Goal: Task Accomplishment & Management: Complete application form

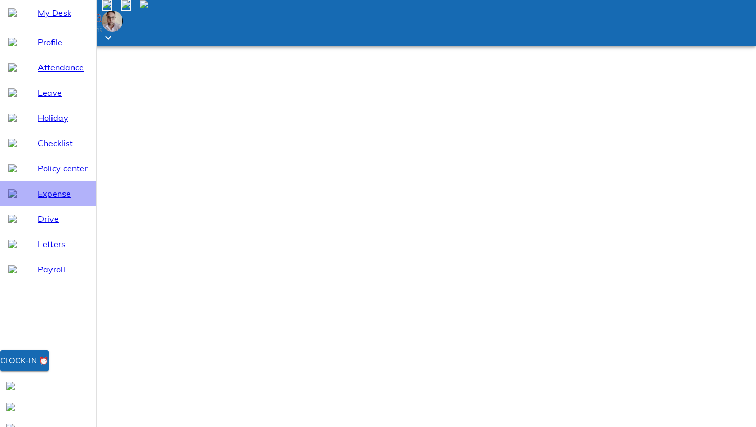
click at [57, 200] on span "Expense" at bounding box center [63, 193] width 50 height 13
select select "10"
drag, startPoint x: 309, startPoint y: 125, endPoint x: 338, endPoint y: 143, distance: 34.0
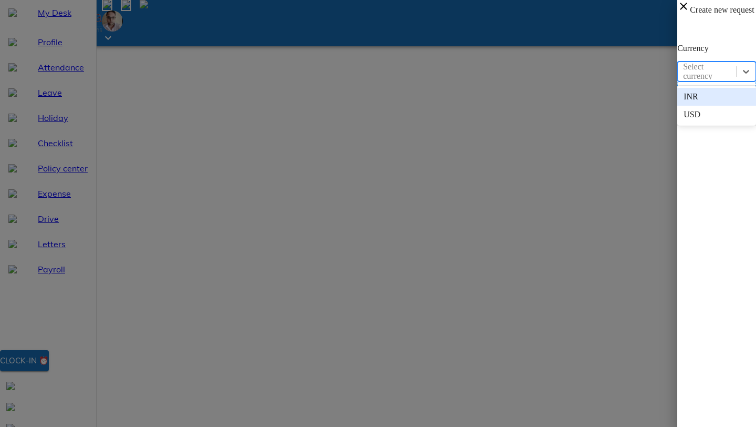
click at [678, 65] on div "Select currency" at bounding box center [707, 72] width 58 height 16
click at [678, 114] on div "USD" at bounding box center [717, 115] width 79 height 18
click at [678, 76] on div "INR" at bounding box center [707, 72] width 58 height 16
click at [678, 109] on div "USD" at bounding box center [717, 115] width 79 height 18
click at [741, 70] on icon at bounding box center [746, 71] width 11 height 11
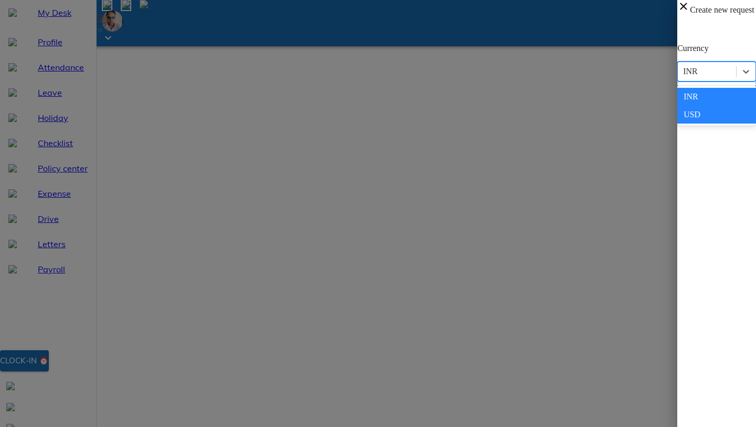
click at [678, 91] on div "INR" at bounding box center [717, 97] width 79 height 18
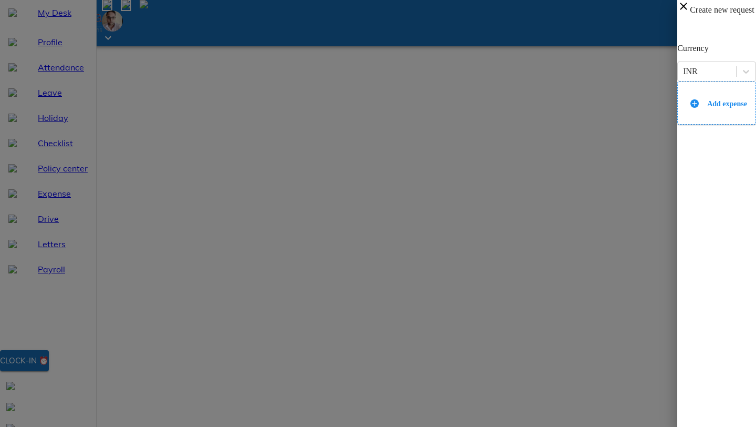
click at [678, 12] on icon at bounding box center [684, 6] width 13 height 13
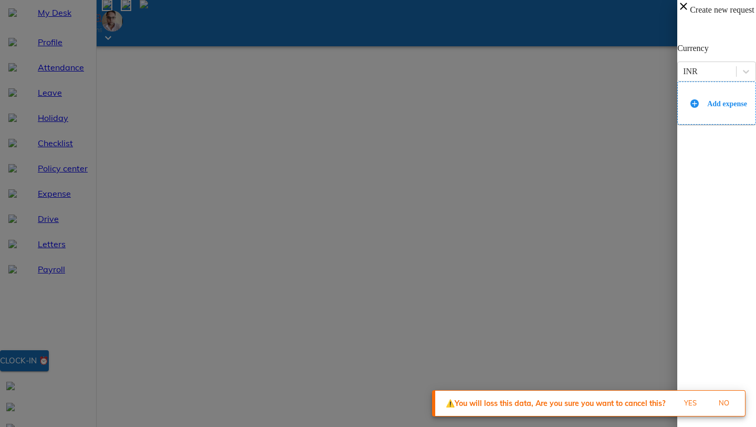
click at [693, 402] on span "Yes" at bounding box center [691, 403] width 28 height 12
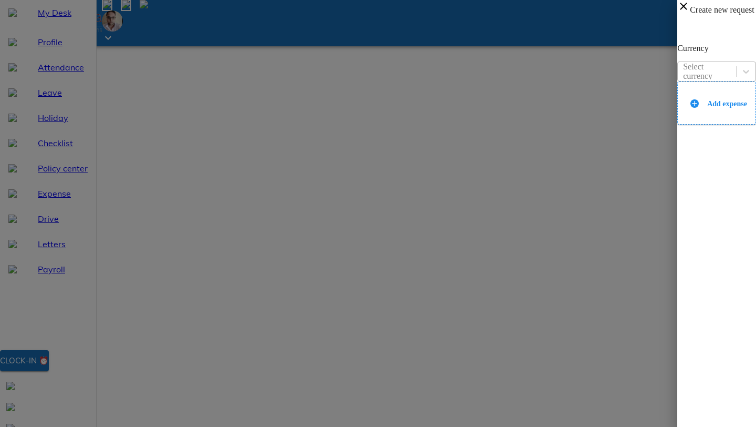
click at [683, 71] on div "Select currency" at bounding box center [709, 71] width 52 height 19
click at [678, 109] on div "USD" at bounding box center [717, 115] width 79 height 18
click at [678, 66] on div "INR" at bounding box center [707, 72] width 58 height 16
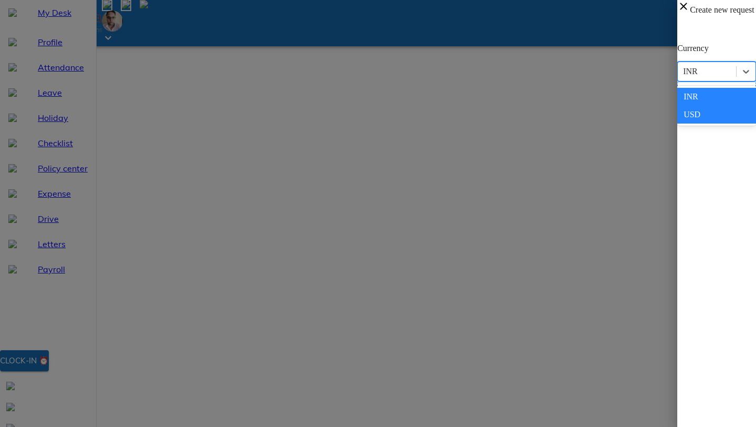
click at [678, 88] on div "INR" at bounding box center [717, 97] width 79 height 18
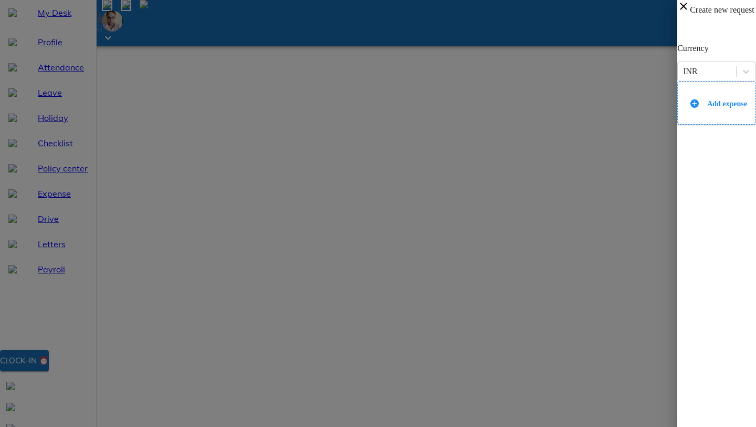
click at [678, 112] on div "Add expense" at bounding box center [717, 102] width 79 height 43
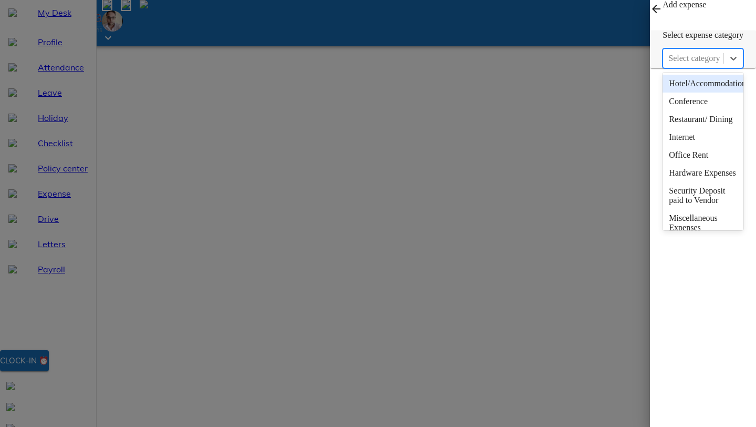
click at [669, 63] on div "Select category" at bounding box center [694, 58] width 51 height 9
click at [663, 182] on div "Hardware Expenses" at bounding box center [703, 173] width 81 height 18
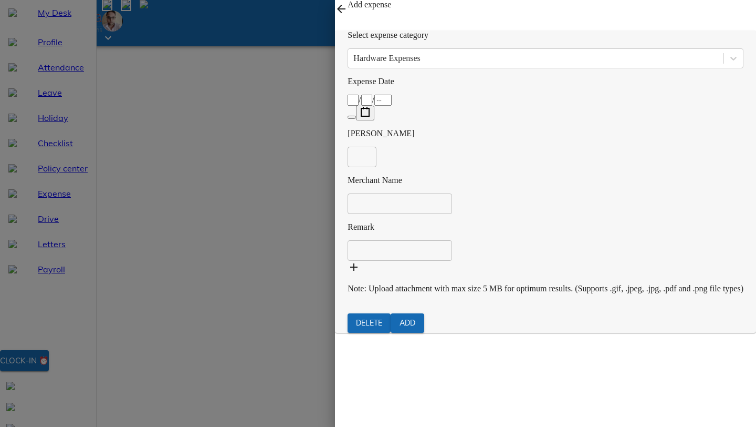
click at [604, 106] on div "/ /" at bounding box center [546, 100] width 396 height 11
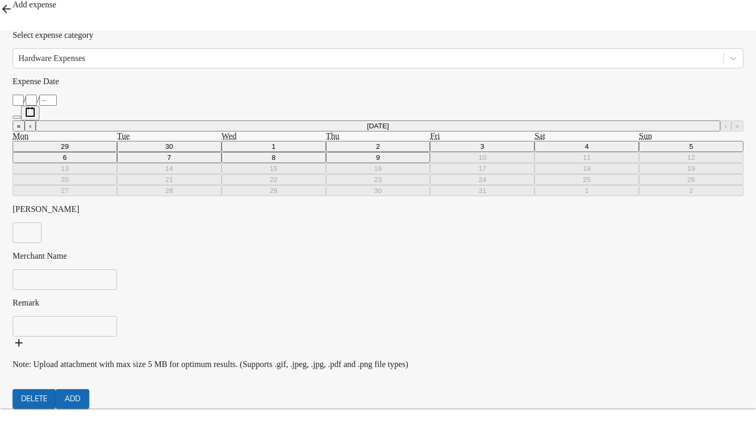
click at [431, 163] on button "9" at bounding box center [378, 157] width 105 height 11
type input "2025-10-09"
type input "9"
type input "10"
type input "2025"
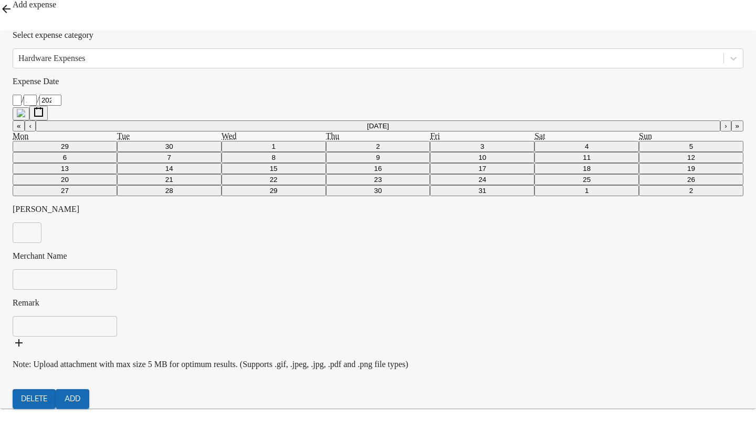
click at [41, 222] on input "number" at bounding box center [27, 232] width 29 height 20
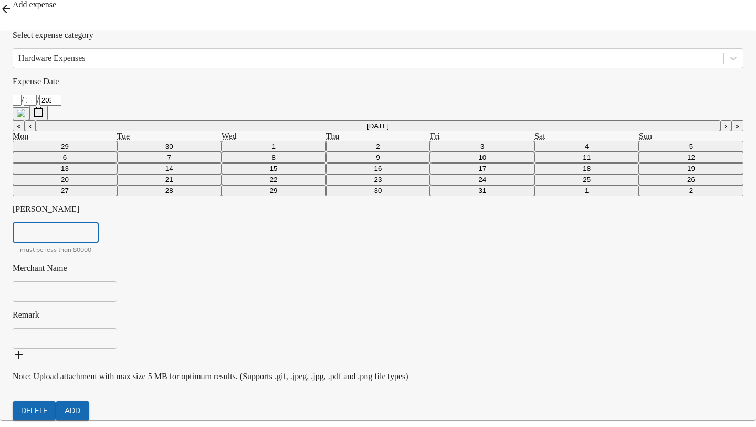
paste input "2095.31"
type input "2095.31"
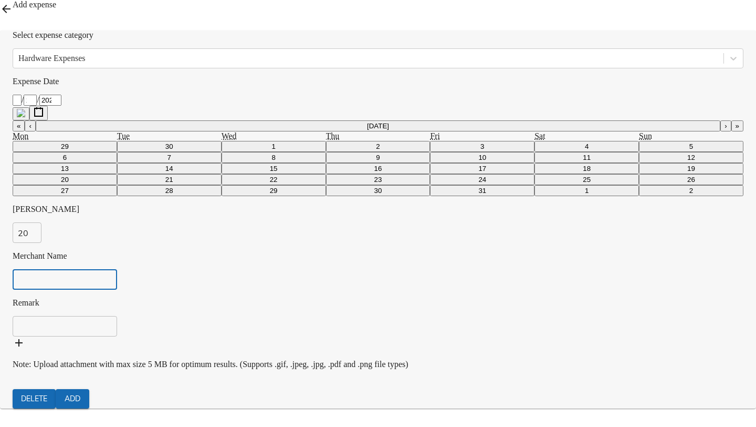
click at [614, 210] on div "Expense Date 2025-10-09 9 / 10 / 2025 « ‹ October 2025 › » Mon Tue Wed Thu Fri …" at bounding box center [378, 202] width 731 height 268
type input "Anthropic, PBC"
drag, startPoint x: 621, startPoint y: 193, endPoint x: 509, endPoint y: 188, distance: 112.6
click at [509, 188] on div "Add expense Select expense category Hardware Expenses Expense Date 2025-10-09 9…" at bounding box center [378, 213] width 756 height 427
click at [117, 316] on input "text" at bounding box center [65, 326] width 105 height 20
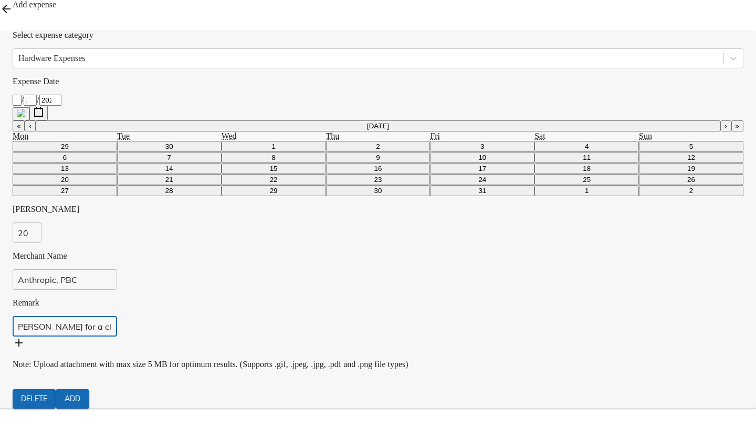
scroll to position [0, 64]
click at [117, 316] on input "Subscribed to Claude Claude for a client project Abbvie CDMO 2025" at bounding box center [65, 326] width 105 height 20
type input "Subscribed to Claude Claude for the client project Abbvie CDMO 2025"
click at [561, 336] on div at bounding box center [378, 343] width 731 height 15
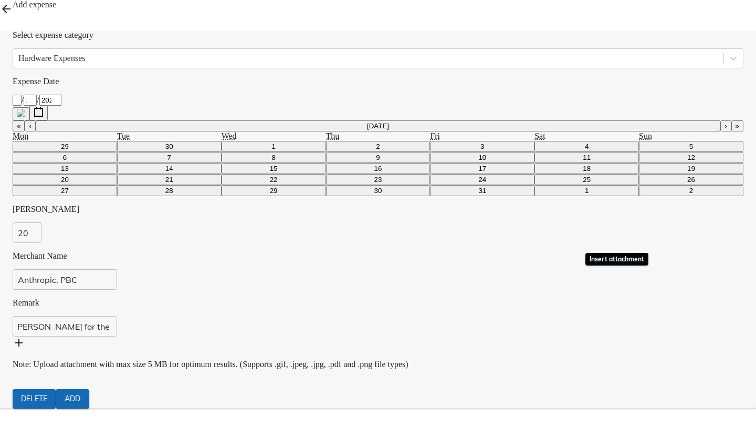
scroll to position [0, 0]
click at [572, 336] on div at bounding box center [378, 343] width 731 height 15
click at [25, 336] on icon at bounding box center [19, 342] width 13 height 13
type input "C:\fakepath\Receipt-2899-2119-7795.pdf"
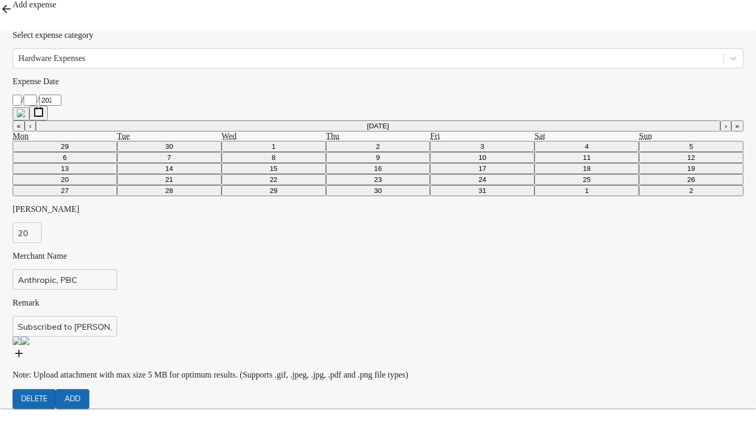
click at [700, 20] on div "Add expense" at bounding box center [378, 11] width 756 height 22
click at [117, 316] on input "Subscribed to Claude Claude for the client project Abbvie CDMO 2025" at bounding box center [65, 326] width 105 height 20
click at [117, 316] on input "Subscription to Claude Claude for the client project Abbvie CDMO 2025" at bounding box center [65, 326] width 105 height 20
click at [117, 316] on input "Subscription of [PERSON_NAME] for the client project Abbvie CDMO 2025" at bounding box center [65, 326] width 105 height 20
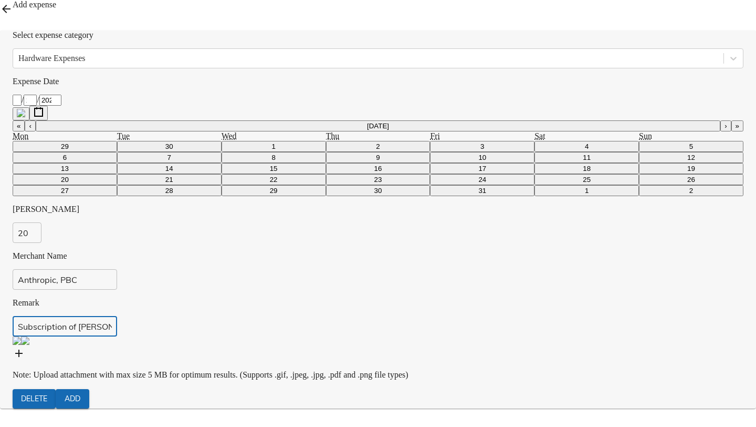
click at [117, 316] on input "Subscription of [PERSON_NAME] for the client project Abbvie CDMO 2025" at bounding box center [65, 326] width 105 height 20
type input "Subscription of [PERSON_NAME] for the client project Abbvie CDMO 2025"
click at [81, 392] on span "Add" at bounding box center [72, 398] width 17 height 13
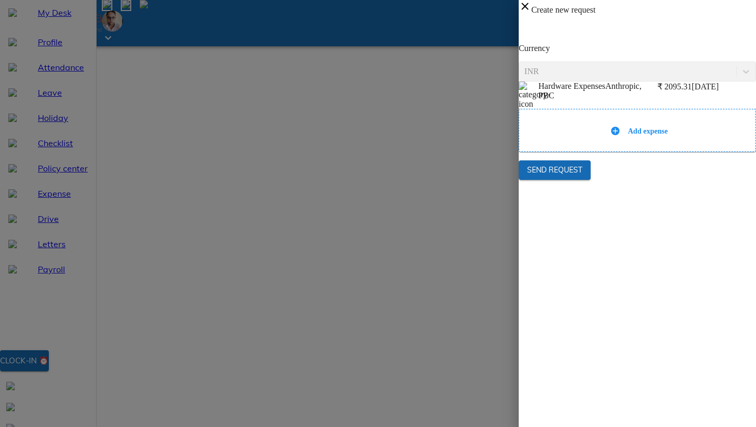
click at [668, 135] on span "Add expense" at bounding box center [648, 131] width 40 height 8
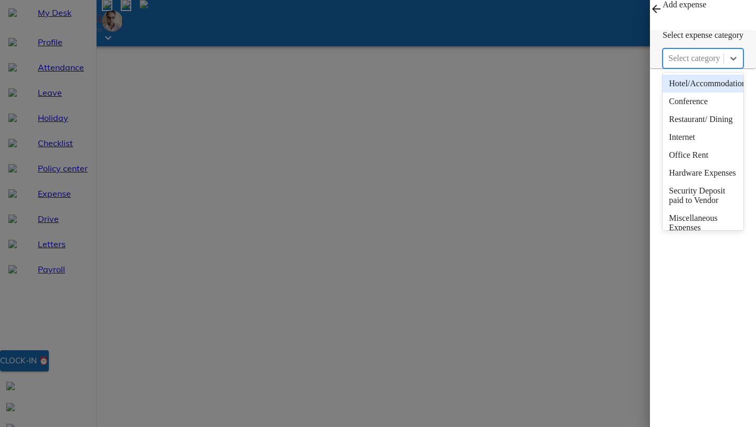
click at [663, 66] on div "Select category" at bounding box center [693, 58] width 60 height 16
click at [663, 182] on div "Hardware Expenses" at bounding box center [703, 173] width 81 height 18
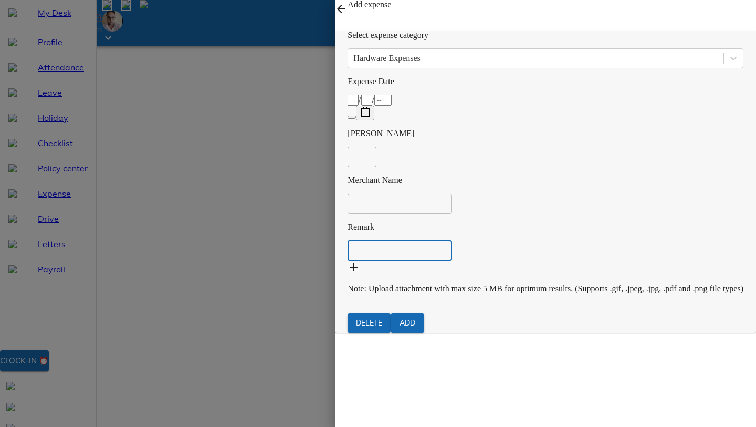
click at [563, 106] on div "/ /" at bounding box center [546, 100] width 396 height 11
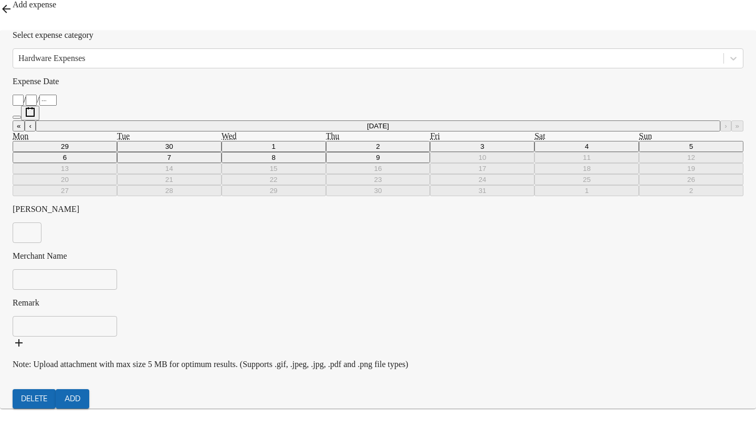
click at [35, 131] on button "‹" at bounding box center [30, 125] width 11 height 11
click at [535, 196] on button "29" at bounding box center [482, 190] width 105 height 11
type input "2025-08-29"
type input "29"
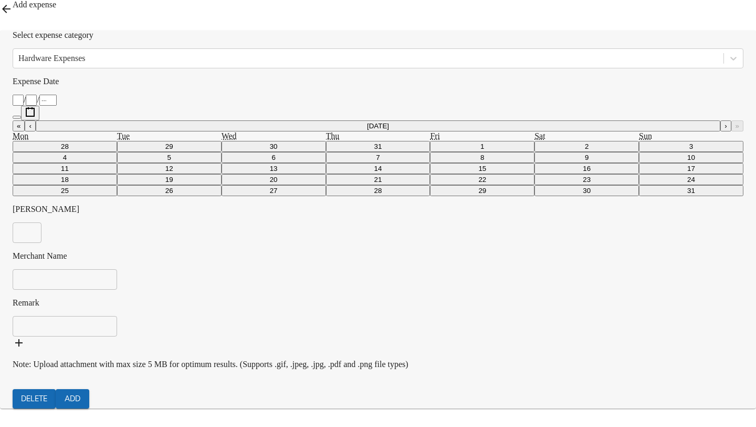
type input "8"
type input "2025"
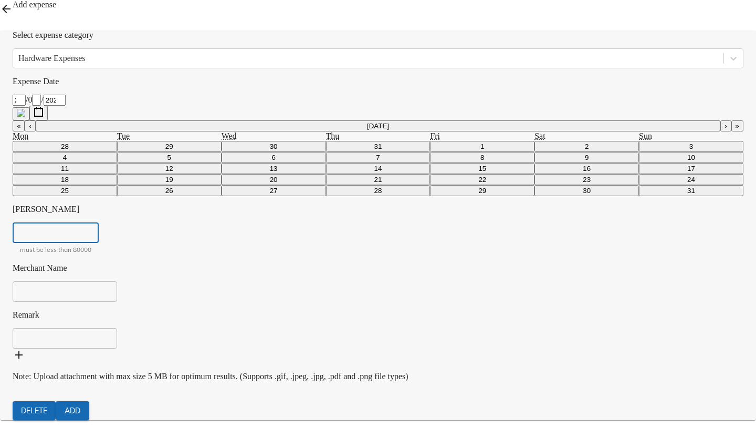
click at [99, 222] on input "number" at bounding box center [56, 232] width 86 height 20
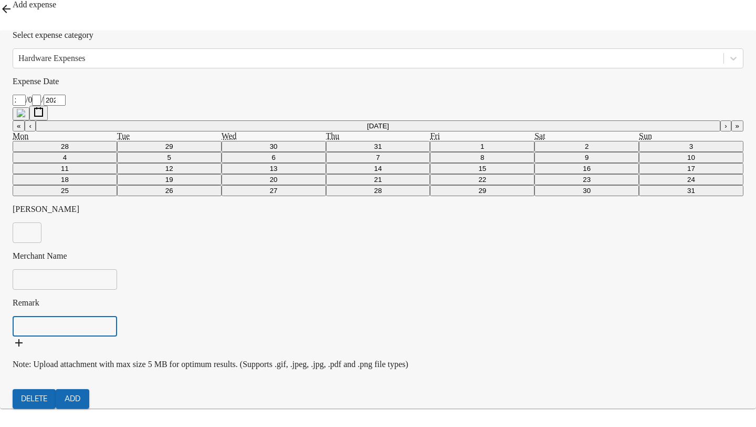
click at [117, 316] on input "text" at bounding box center [65, 326] width 105 height 20
paste input "Subscription of [PERSON_NAME] for the client project Abbvie CDMO 2025"
type input "Subscription of [PERSON_NAME] for the client project Abbvie CDMO 2025"
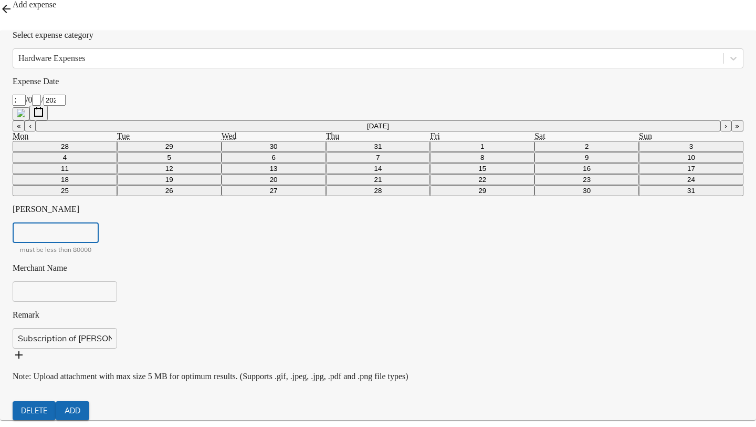
click at [99, 222] on input "number" at bounding box center [56, 232] width 86 height 20
paste input "2095.31"
type input "2095.31"
click at [117, 281] on input "text" at bounding box center [65, 291] width 105 height 20
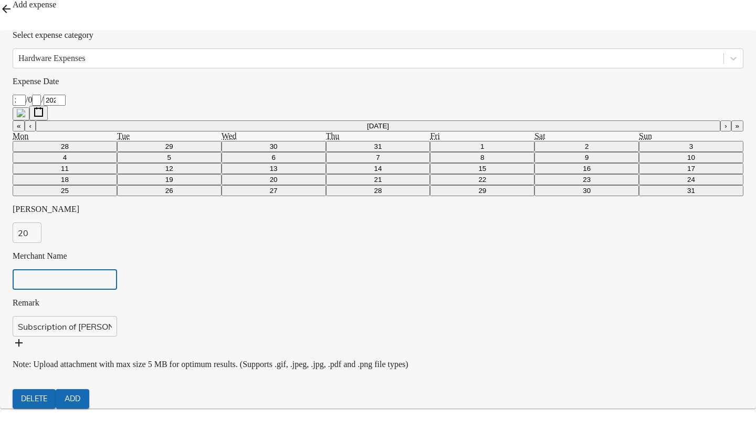
paste input "Anthropic, PBC"
type input "Anthropic, PBC"
click at [25, 336] on icon at bounding box center [19, 342] width 13 height 13
type input "C:\fakepath\Receipt-2025-7426-0803.pdf"
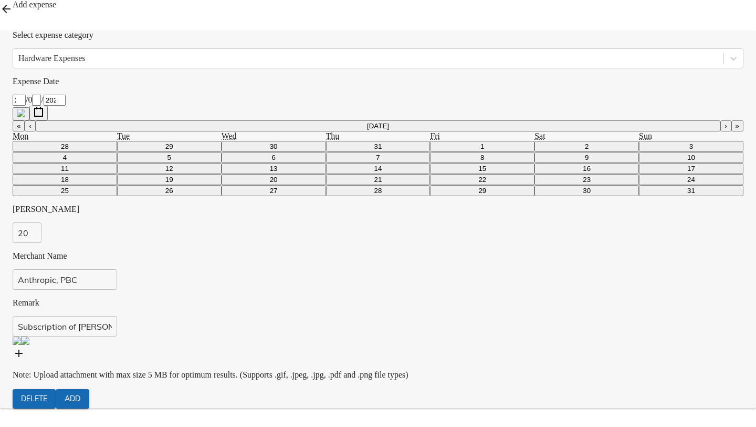
click at [697, 22] on div "Add expense" at bounding box center [378, 11] width 756 height 22
click at [81, 392] on span "Add" at bounding box center [72, 398] width 17 height 13
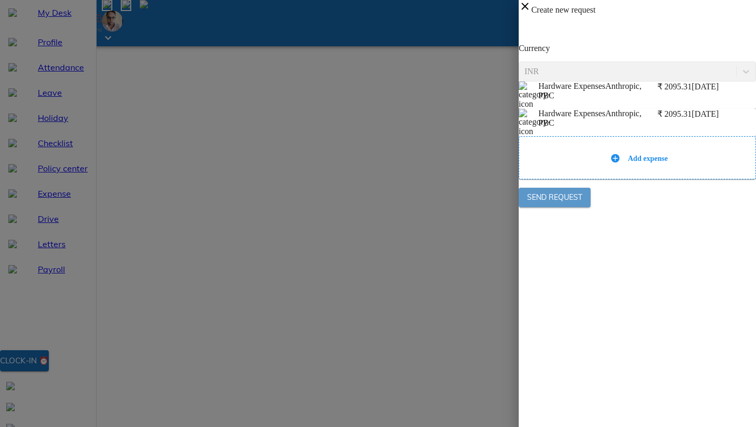
click at [559, 204] on span "Send Request" at bounding box center [554, 197] width 55 height 13
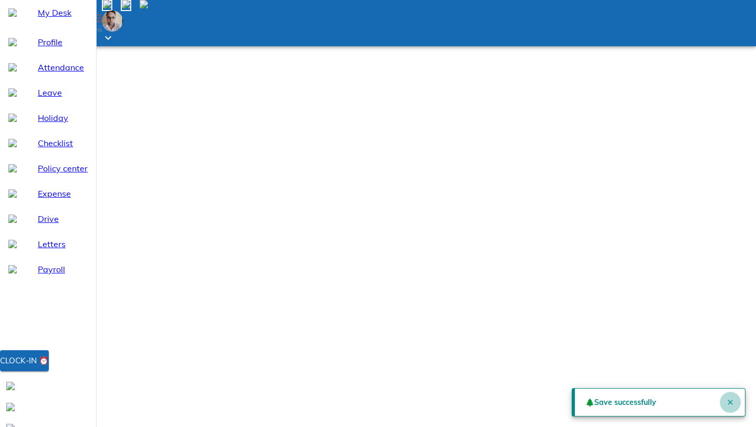
click at [729, 398] on icon "Close" at bounding box center [731, 402] width 8 height 8
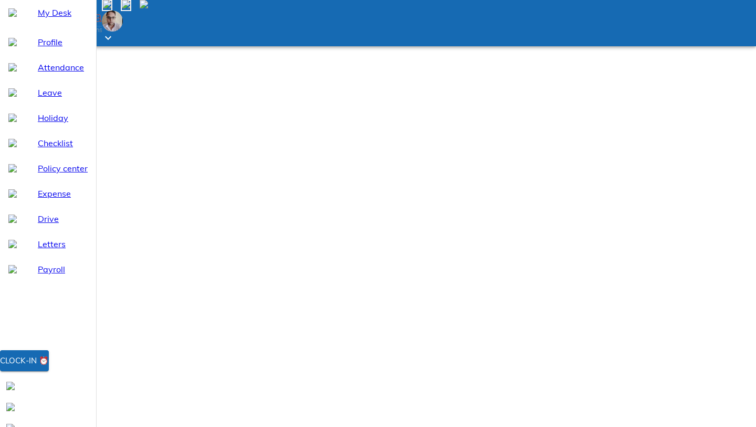
click at [51, 19] on span "My Desk" at bounding box center [63, 12] width 50 height 13
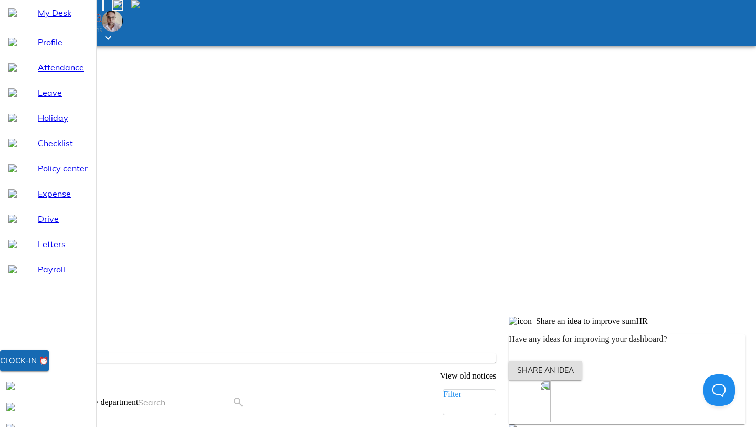
scroll to position [225, 0]
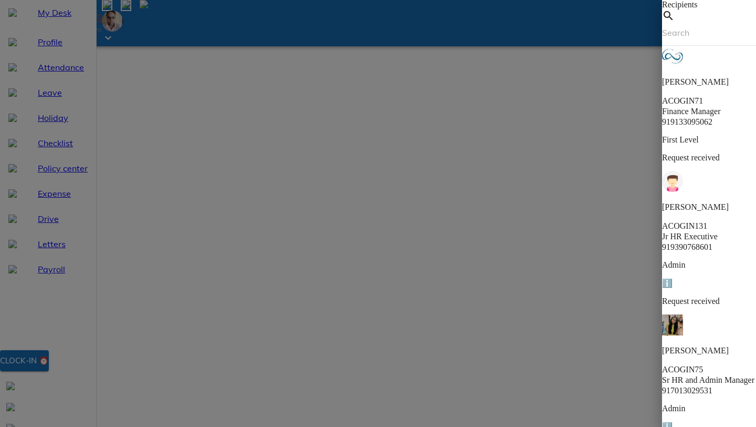
scroll to position [142, 0]
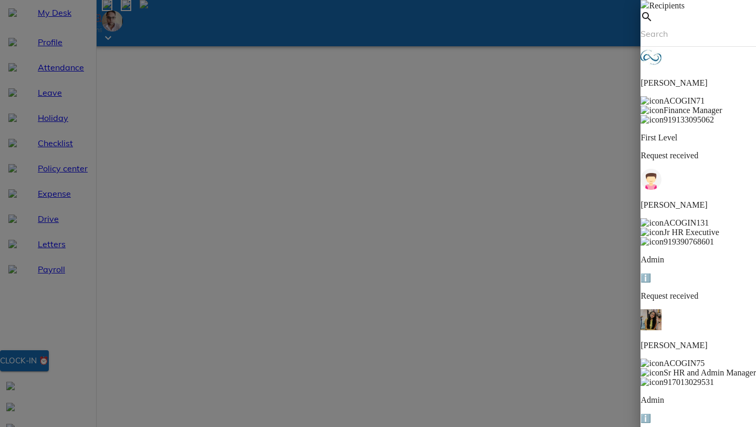
click at [641, 8] on img at bounding box center [645, 4] width 8 height 8
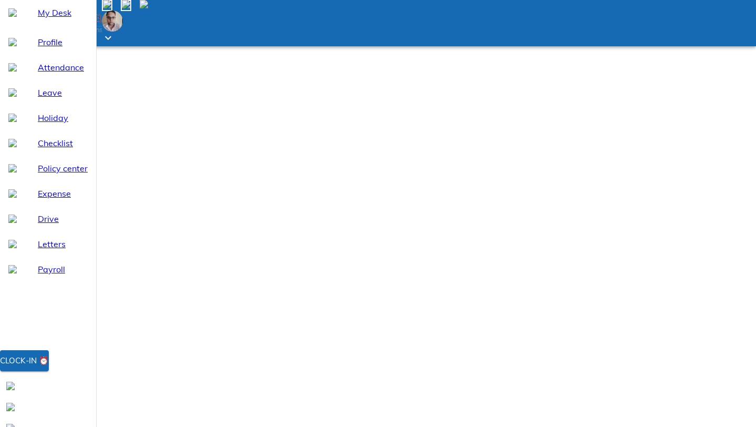
scroll to position [0, 0]
